Goal: Information Seeking & Learning: Learn about a topic

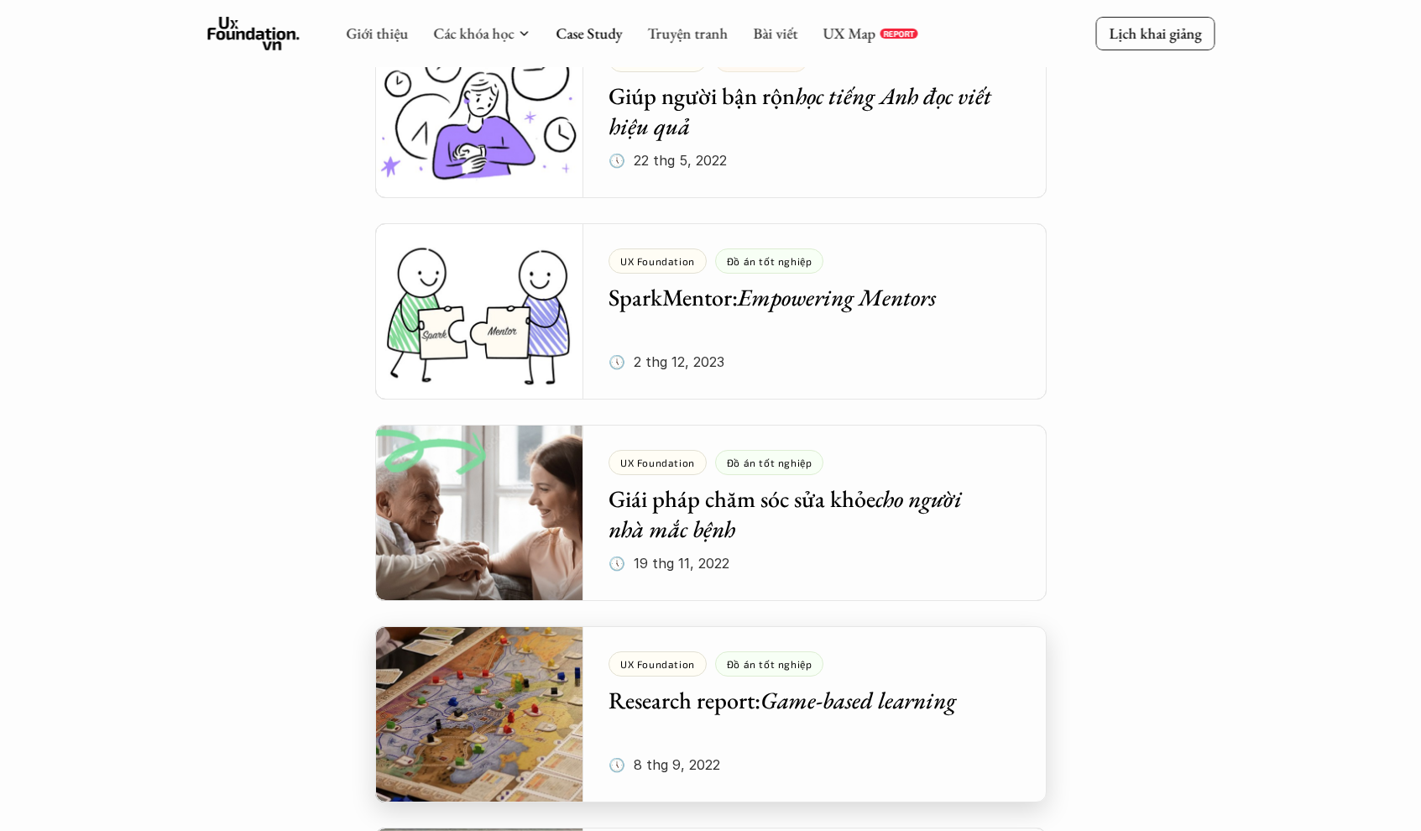
scroll to position [6208, 0]
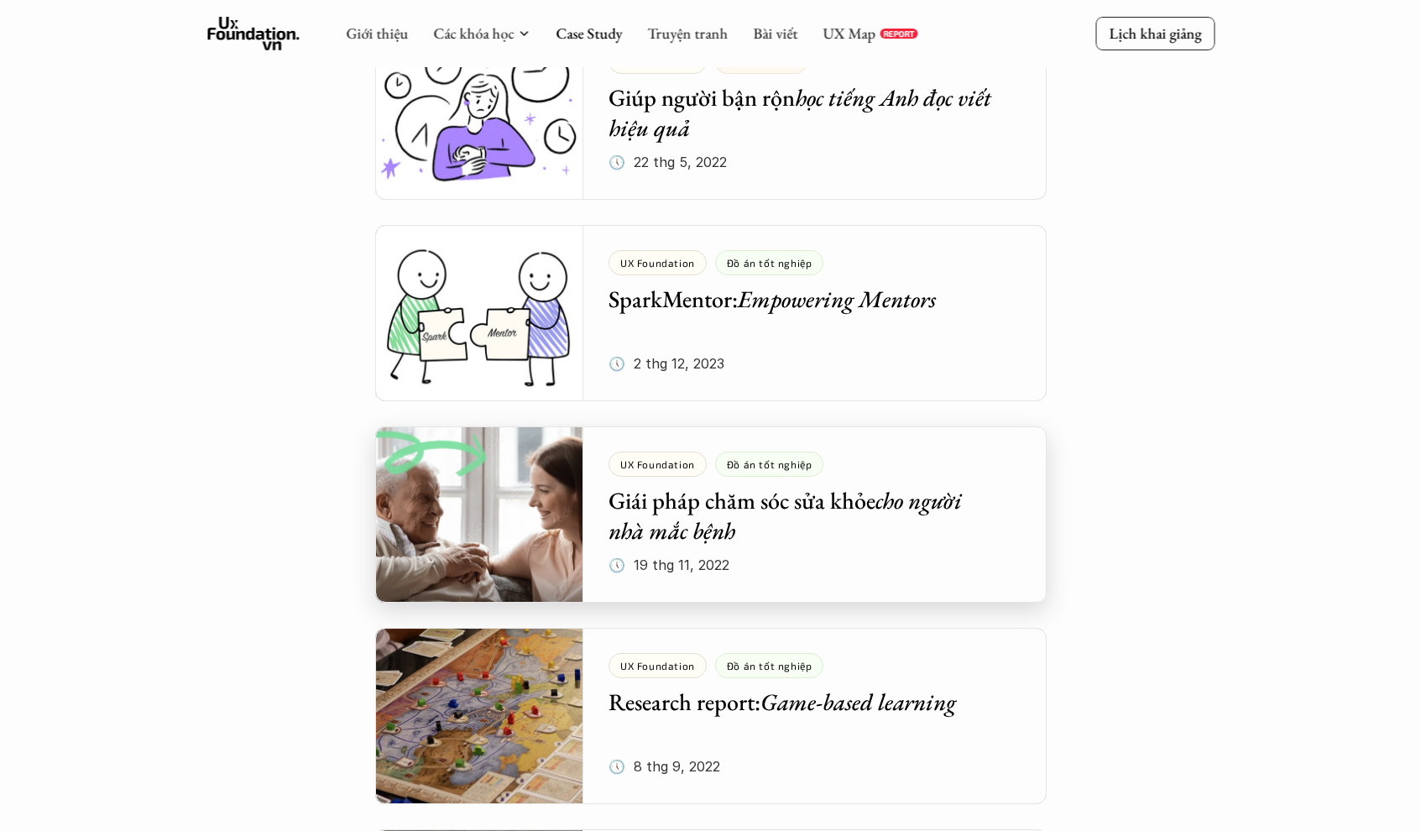
click at [506, 473] on div at bounding box center [710, 514] width 671 height 176
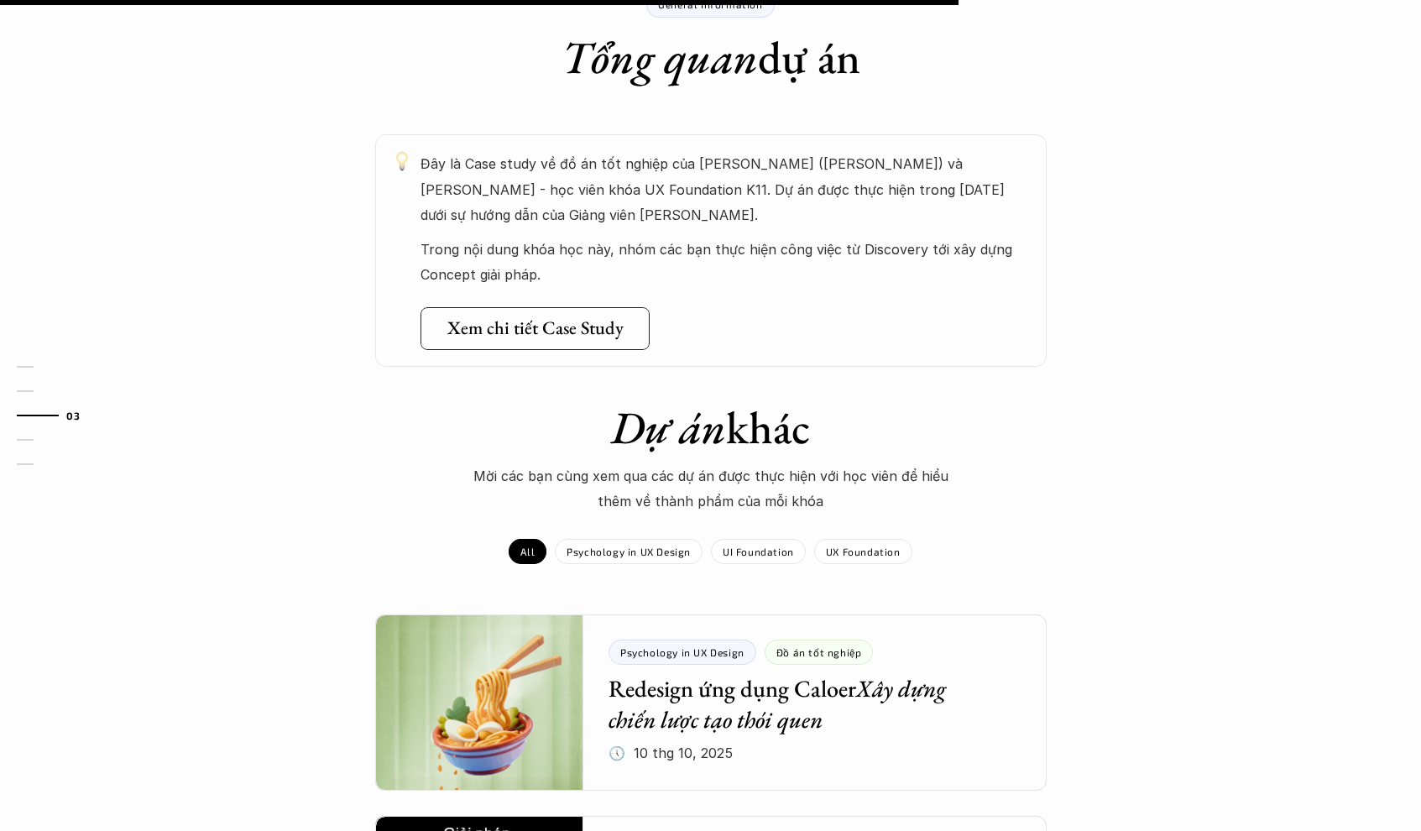
scroll to position [880, 0]
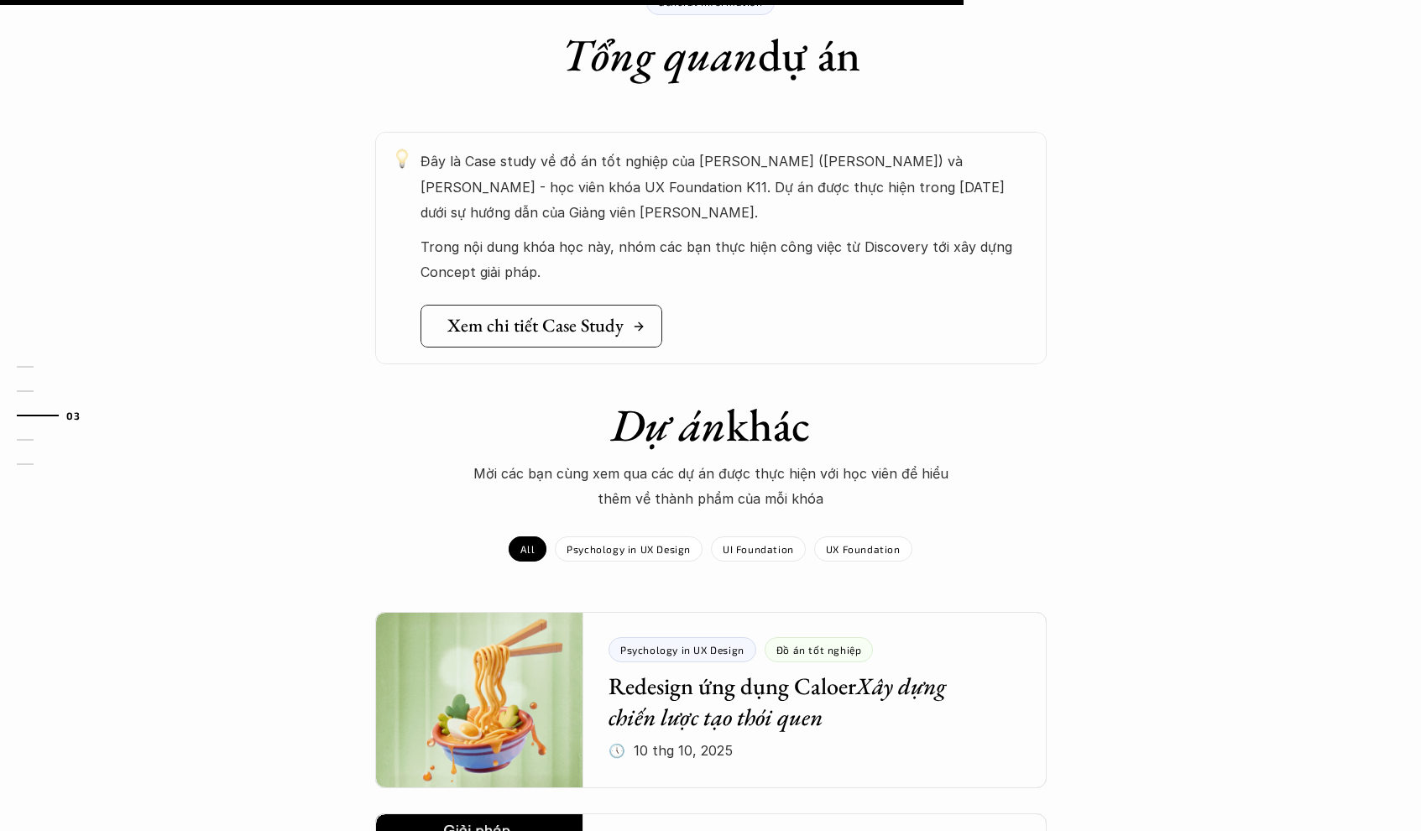
click at [522, 315] on h5 "Xem chi tiết Case Study" at bounding box center [535, 326] width 176 height 22
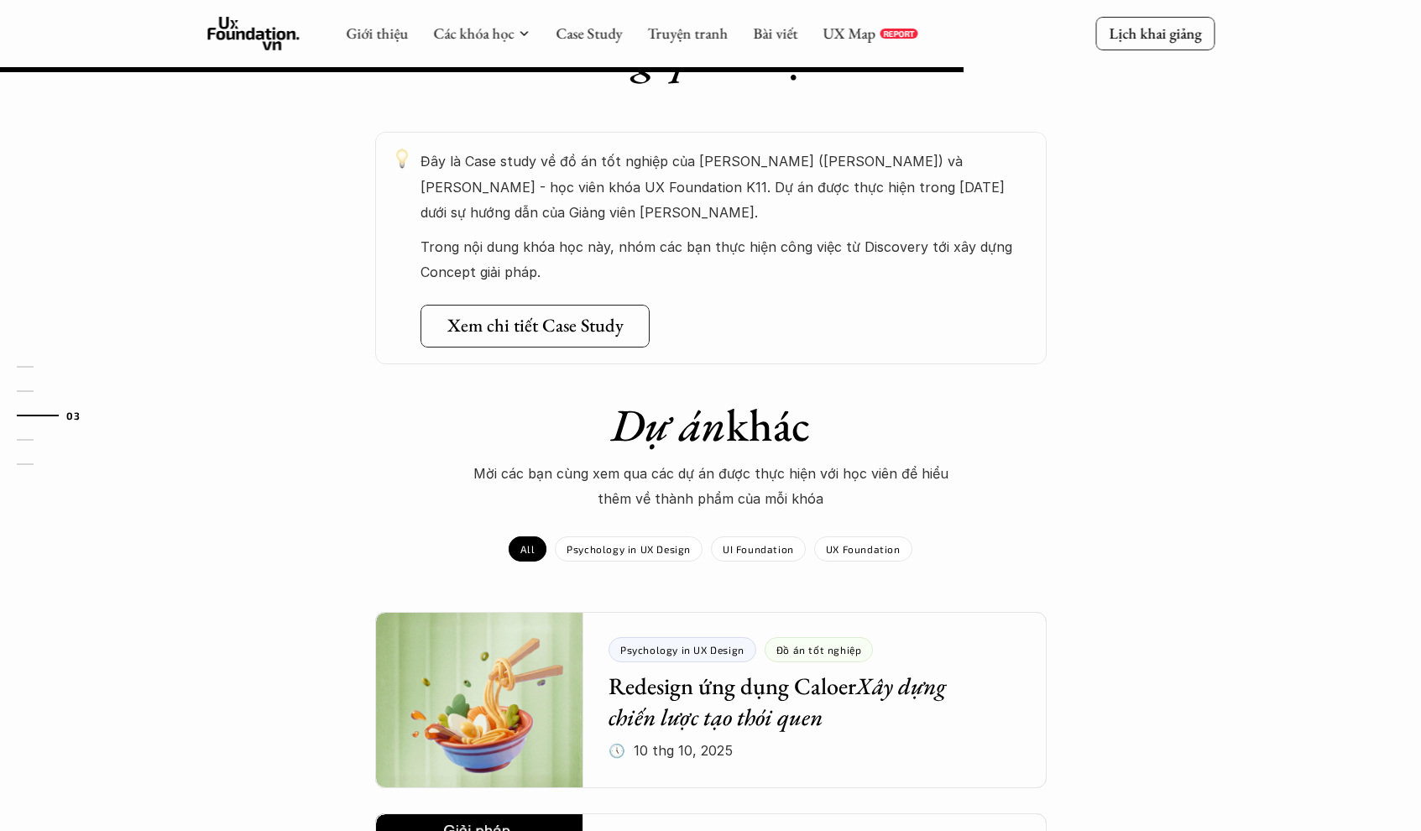
scroll to position [885, 0]
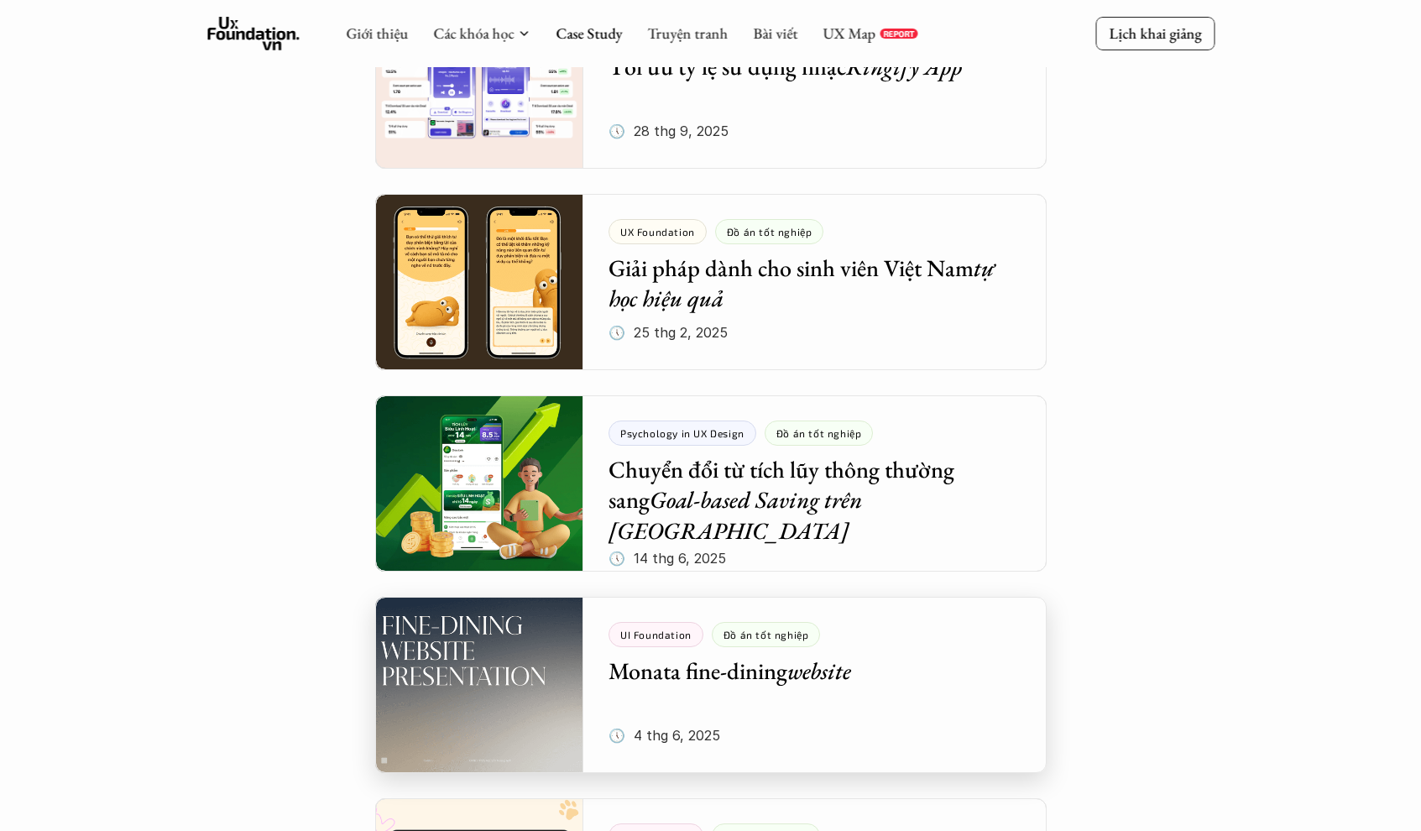
scroll to position [1199, 0]
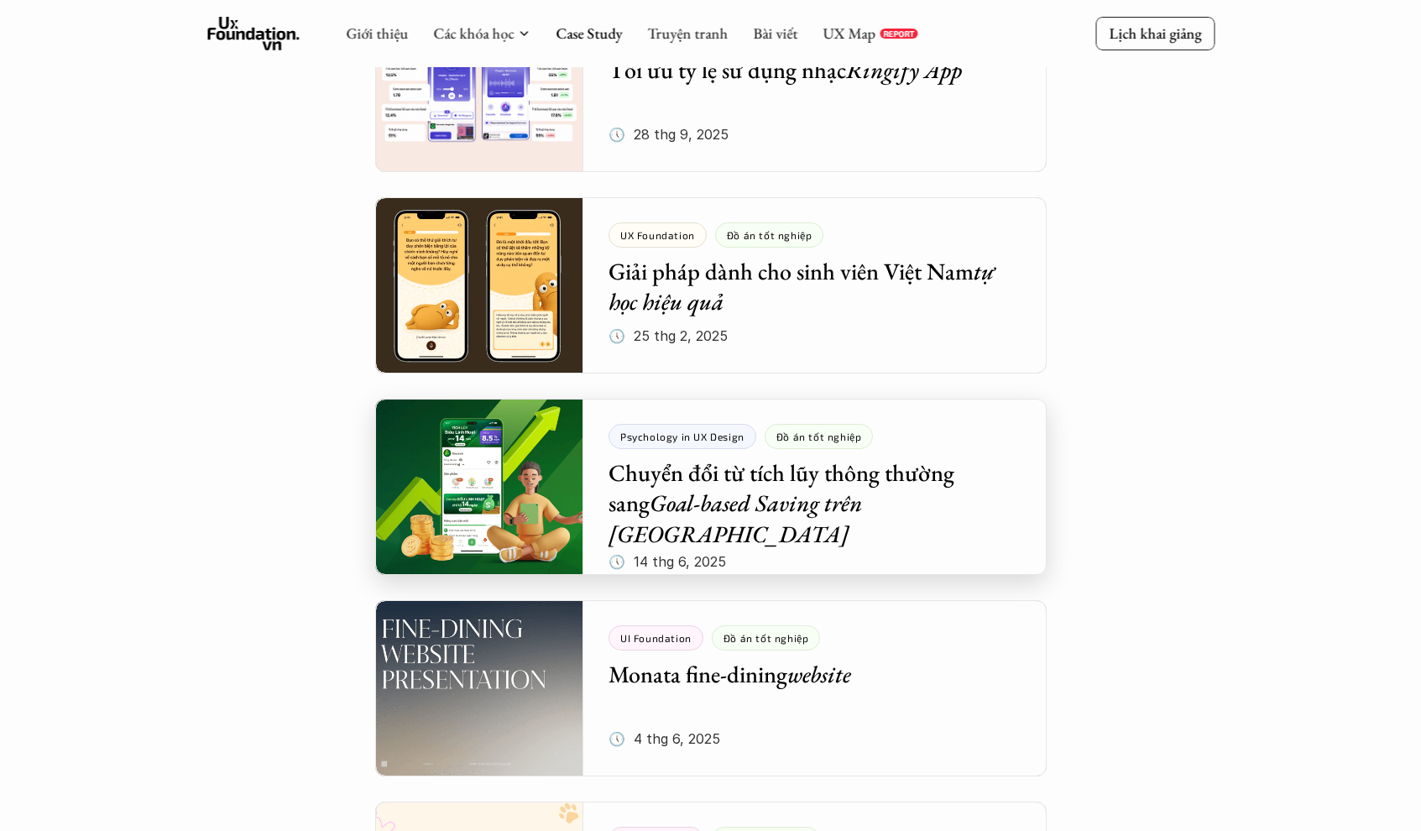
click at [757, 504] on div at bounding box center [710, 487] width 671 height 176
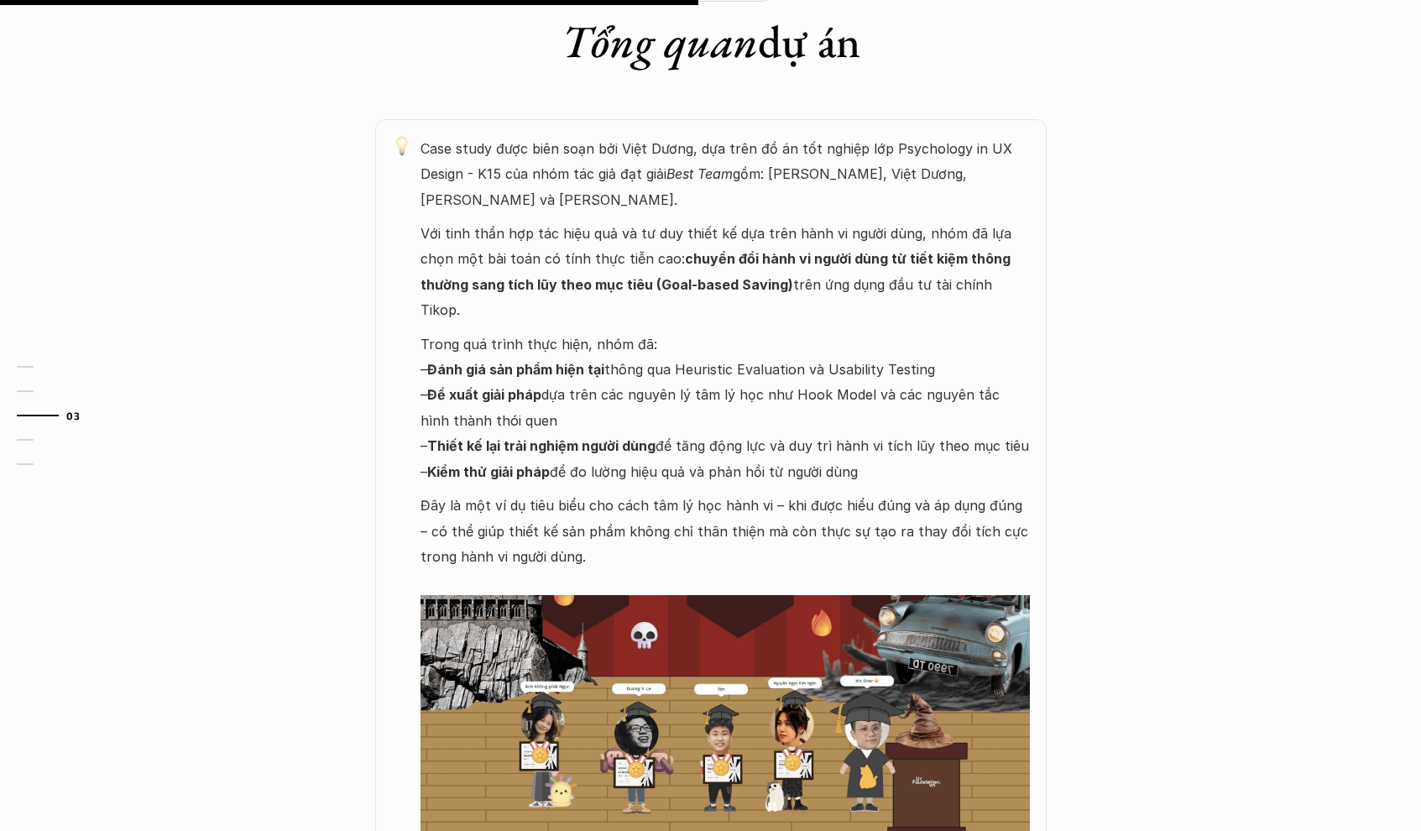
scroll to position [926, 0]
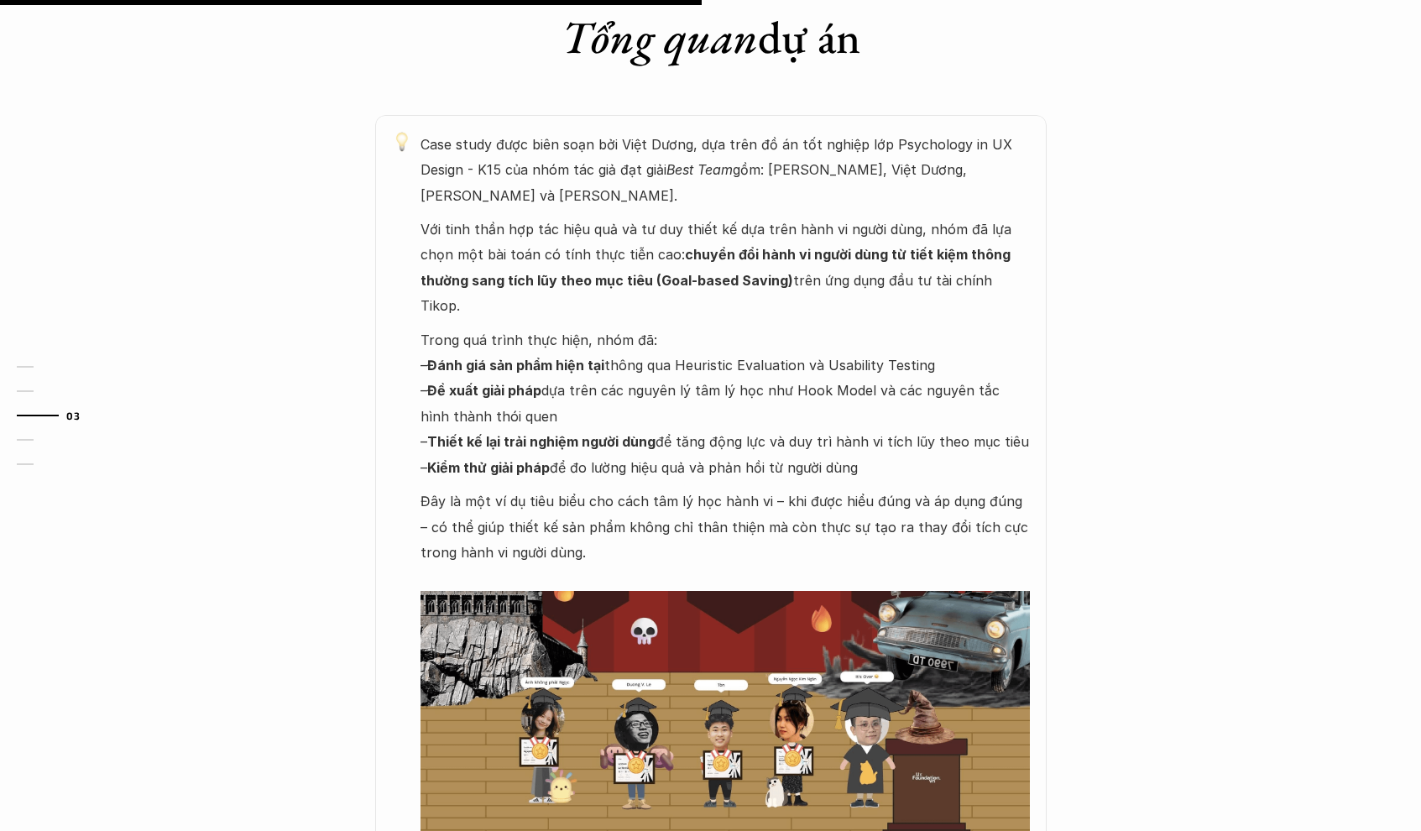
drag, startPoint x: 472, startPoint y: 163, endPoint x: 337, endPoint y: 218, distance: 145.3
click at [0, 0] on div "Psychology in UX Design Đồ án tốt nghiệp Chuyển đổi từ tích lũy thông thường sa…" at bounding box center [710, 682] width 1421 height 3217
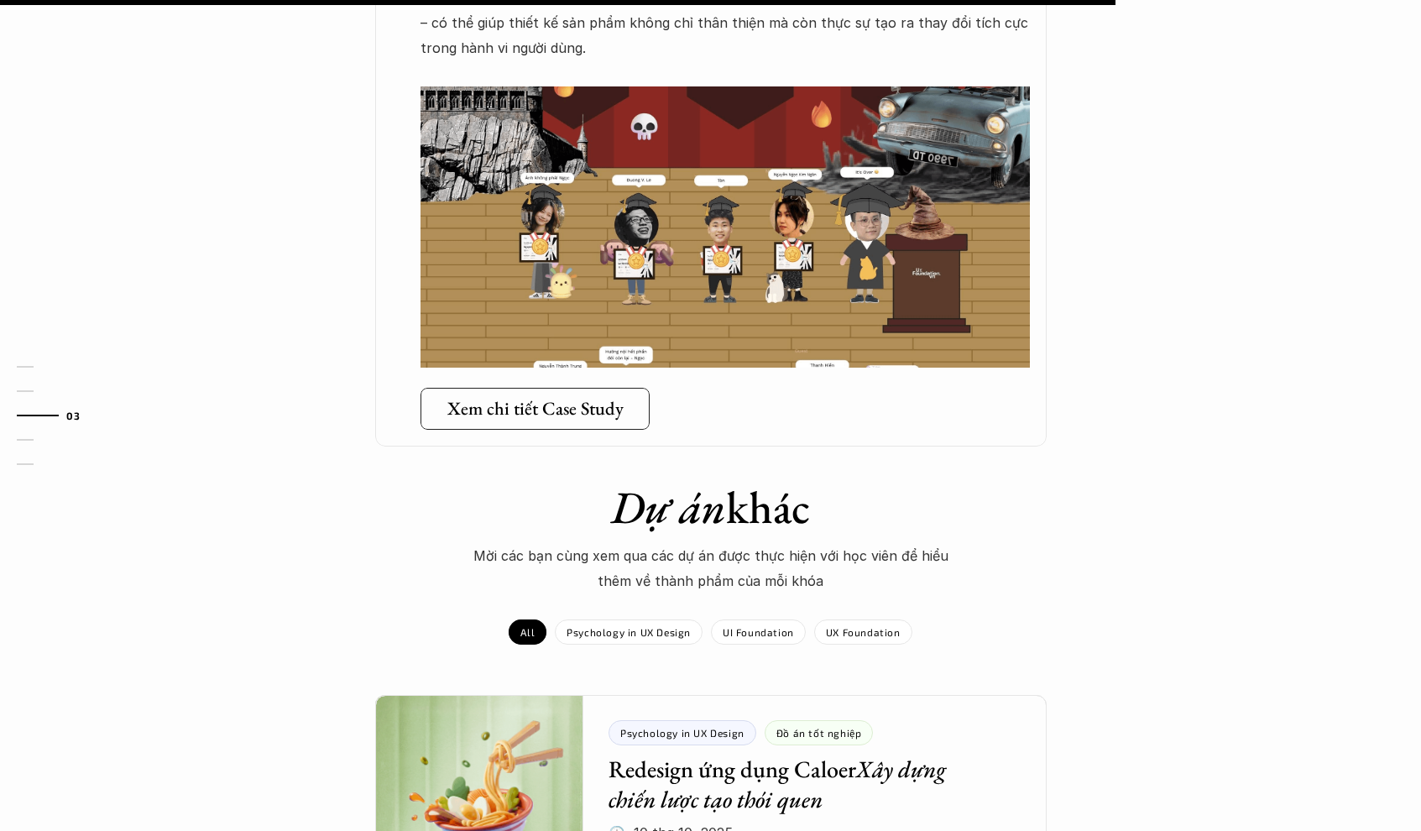
scroll to position [1476, 0]
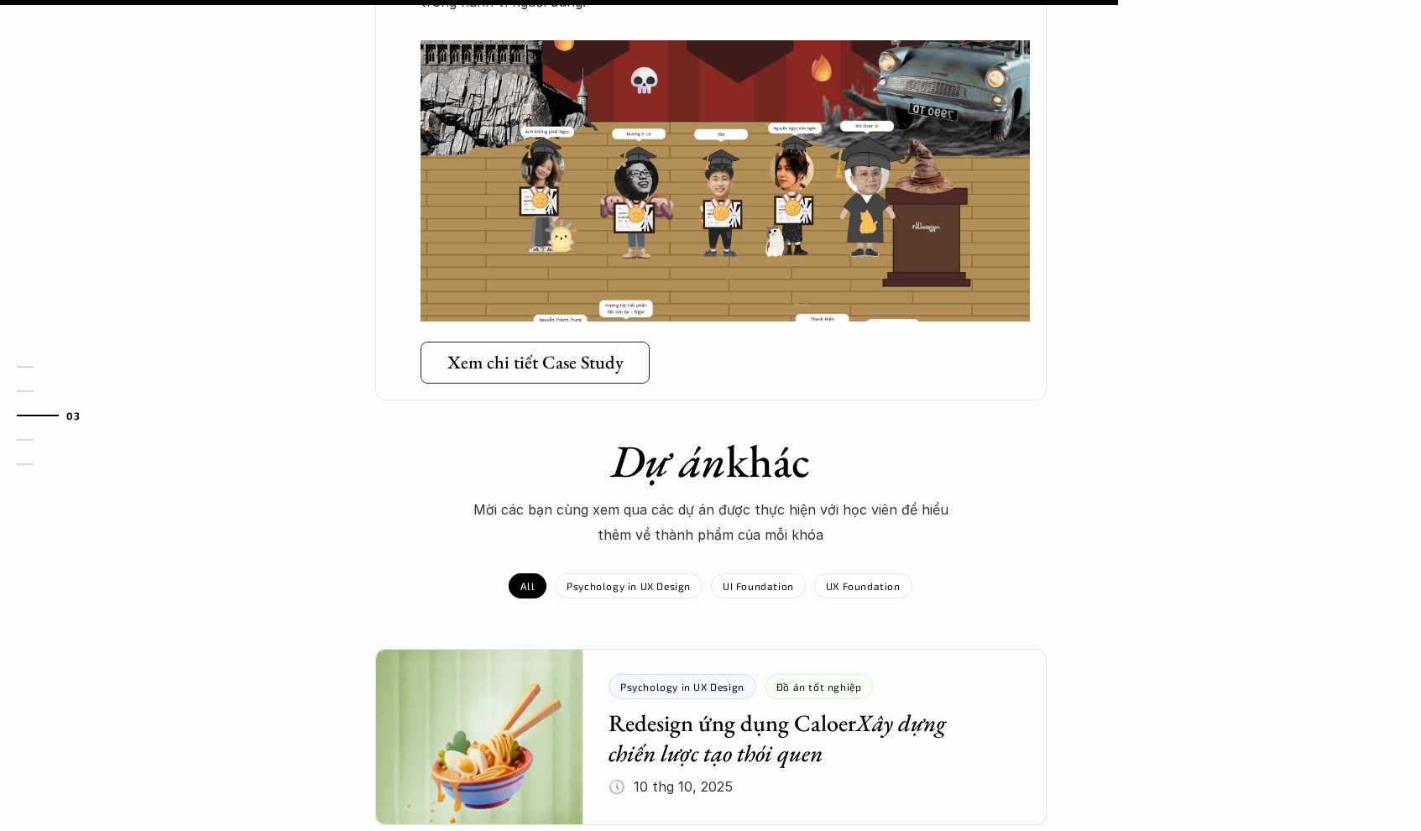
click at [578, 238] on img at bounding box center [725, 180] width 609 height 281
click at [555, 352] on h5 "Xem chi tiết Case Study" at bounding box center [535, 363] width 176 height 22
